Goal: Transaction & Acquisition: Purchase product/service

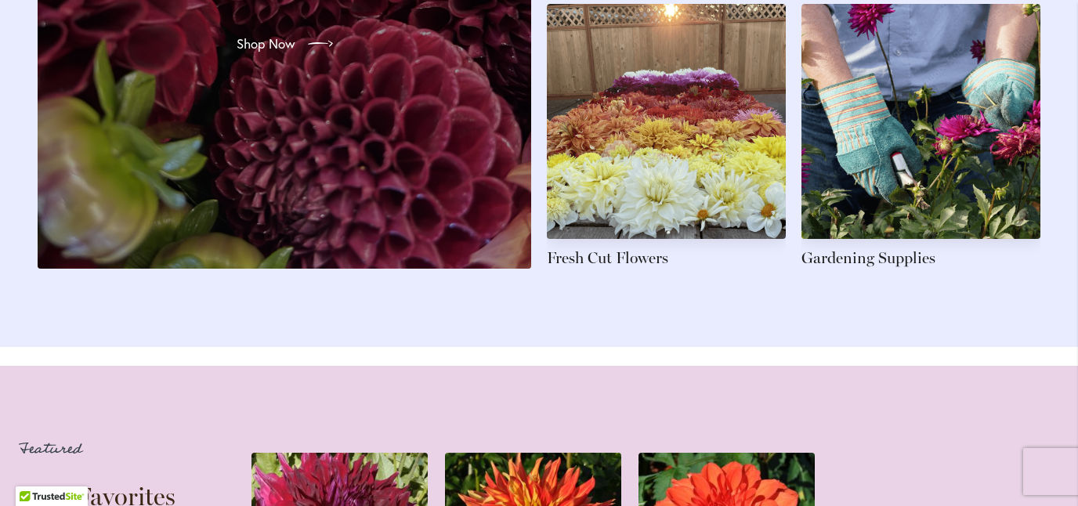
scroll to position [2668, 0]
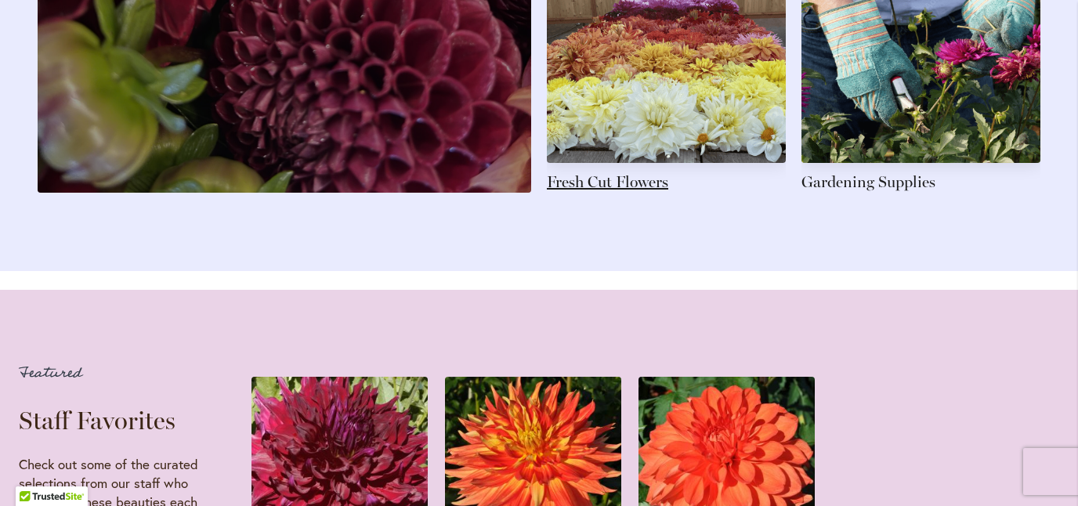
click at [609, 193] on link at bounding box center [666, 60] width 239 height 265
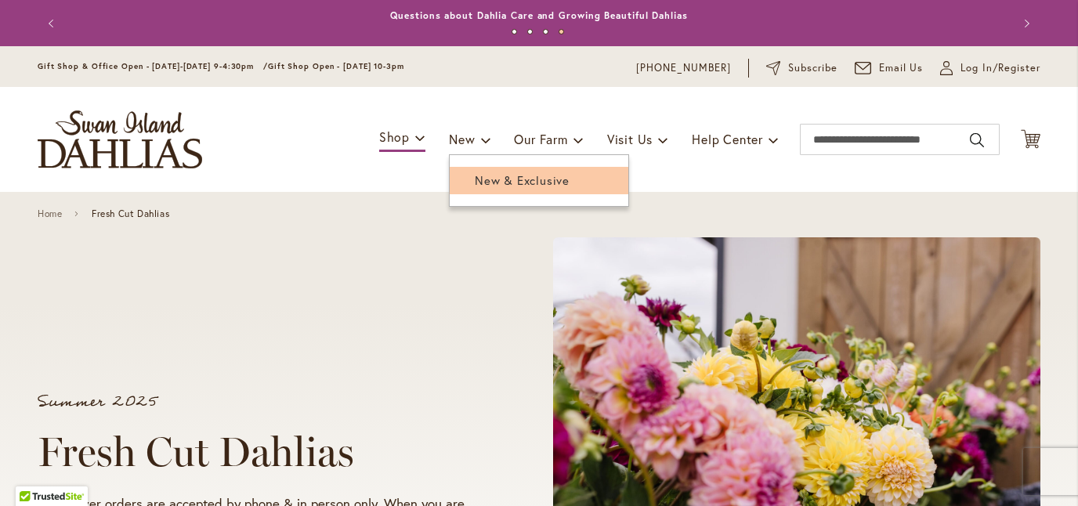
click at [480, 183] on span "New & Exclusive" at bounding box center [522, 180] width 95 height 16
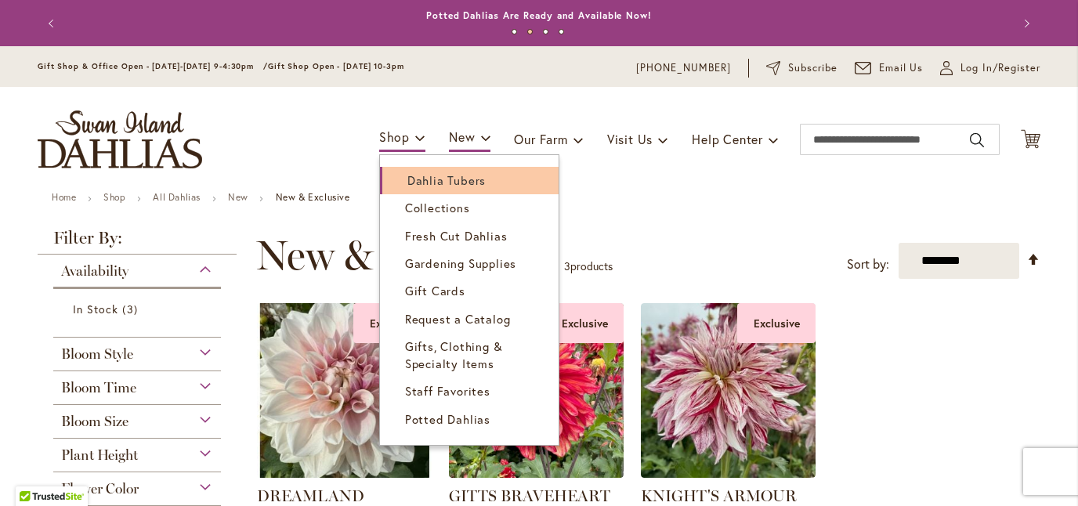
click at [407, 181] on span "Dahlia Tubers" at bounding box center [446, 180] width 78 height 16
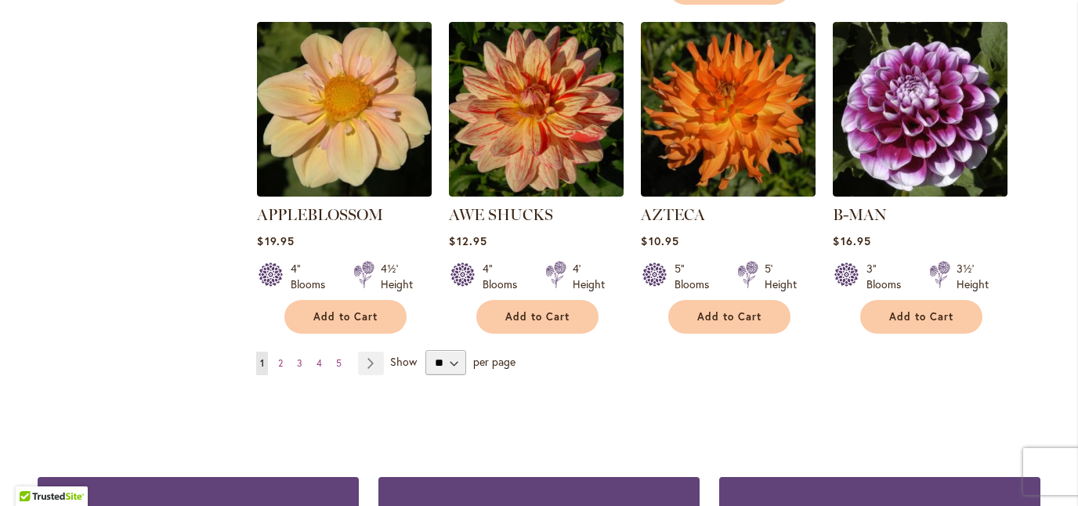
scroll to position [1455, 0]
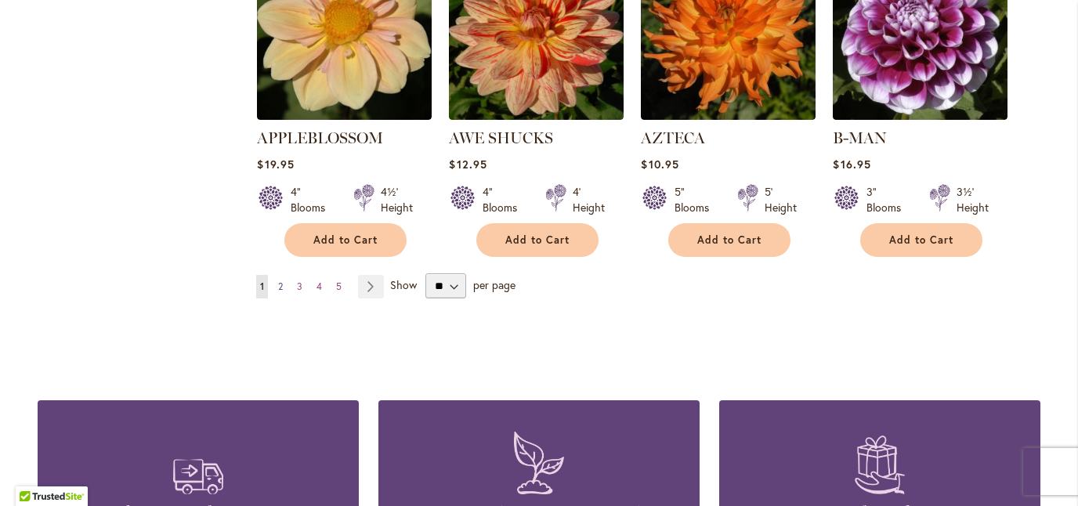
click at [280, 280] on span "2" at bounding box center [280, 286] width 5 height 12
